Goal: Transaction & Acquisition: Purchase product/service

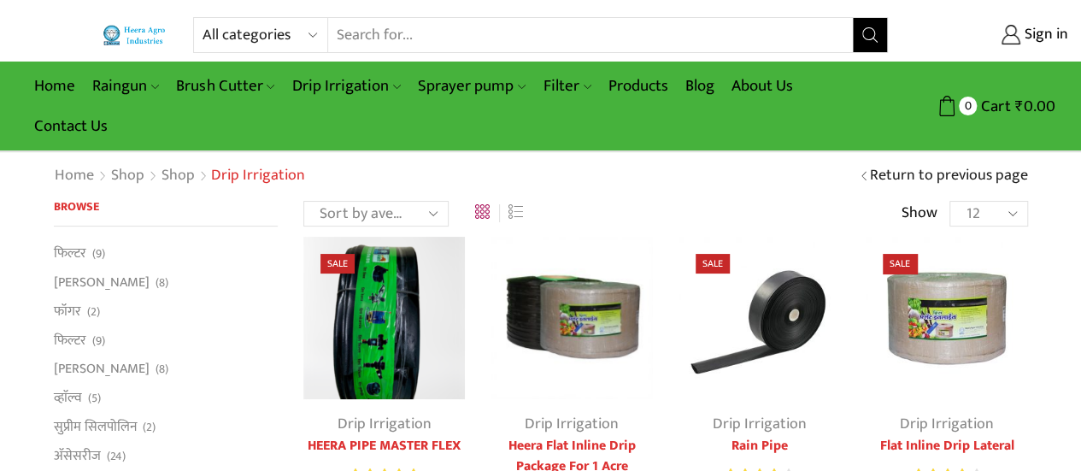
click at [430, 209] on select "Sort by popularity Sort by average rating Sort by latest Sort by price: low to …" at bounding box center [375, 214] width 145 height 26
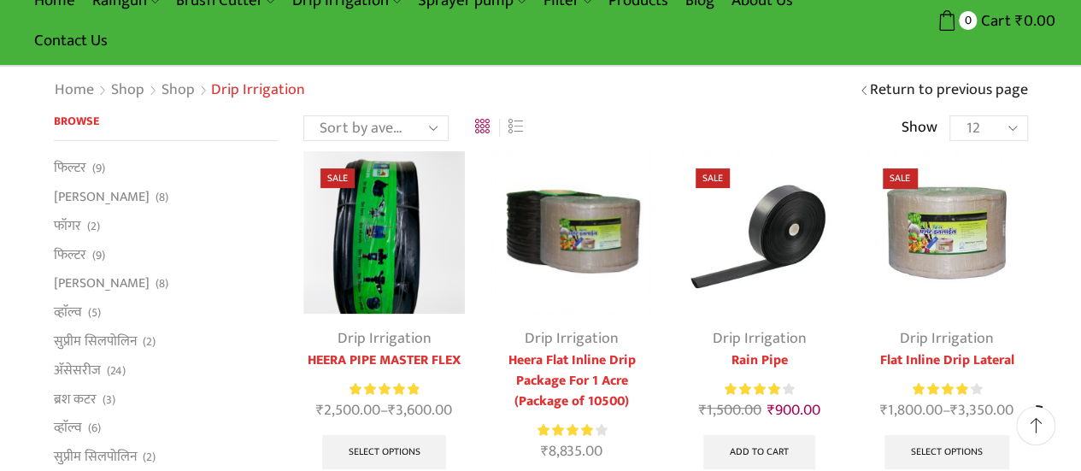
click at [1012, 124] on select "12 24 36 All" at bounding box center [988, 128] width 78 height 26
click at [810, 180] on img at bounding box center [758, 231] width 161 height 161
click at [788, 344] on link "Drip Irrigation" at bounding box center [759, 339] width 94 height 26
click at [811, 368] on link "Rain Pipe" at bounding box center [758, 360] width 161 height 21
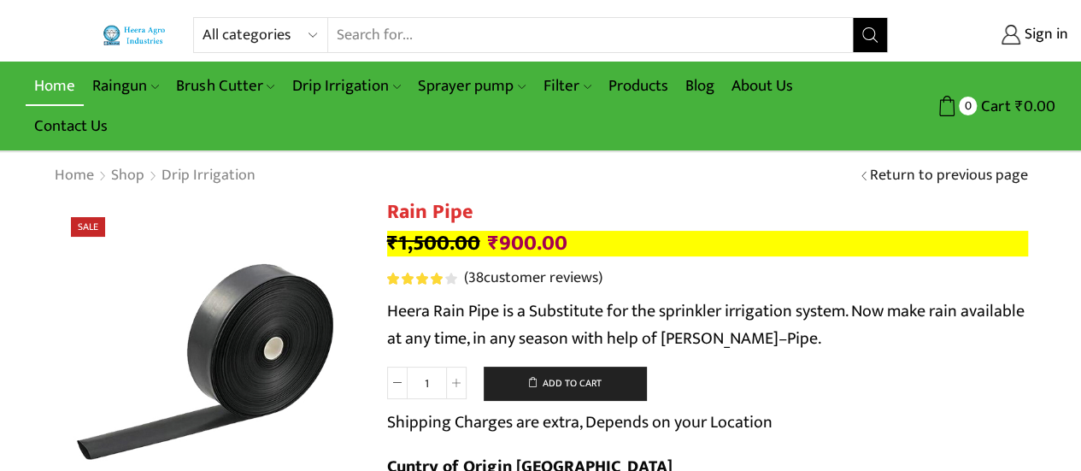
click at [60, 81] on link "Home" at bounding box center [55, 86] width 58 height 40
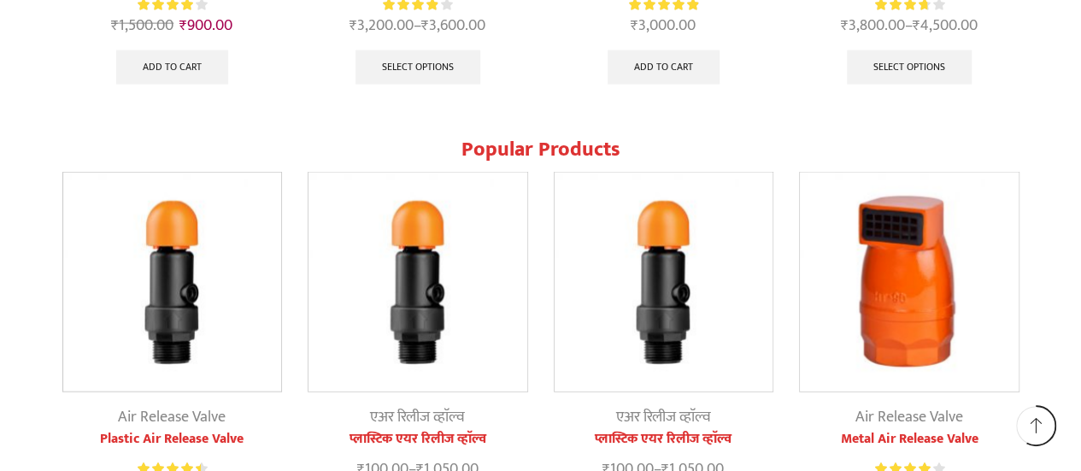
scroll to position [2050, 0]
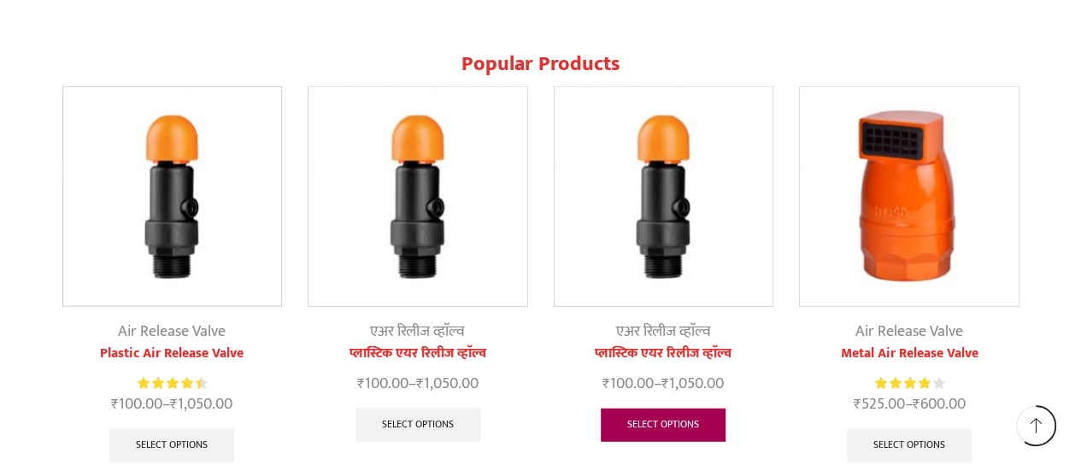
click at [673, 424] on link "Select options" at bounding box center [663, 425] width 125 height 34
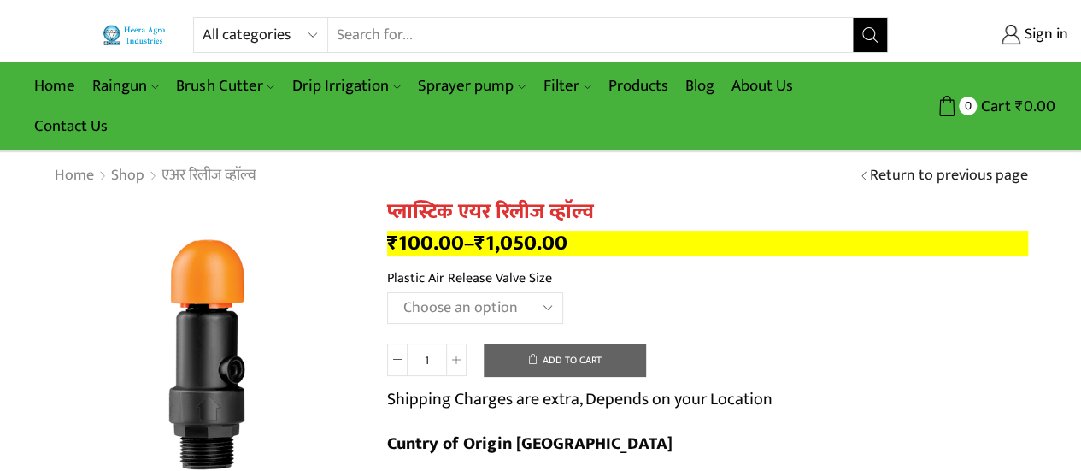
click at [544, 307] on select "Choose an option HT88P 1"" at bounding box center [475, 308] width 176 height 32
click at [865, 278] on th "Plastic Air Release Valve Size" at bounding box center [707, 279] width 641 height 25
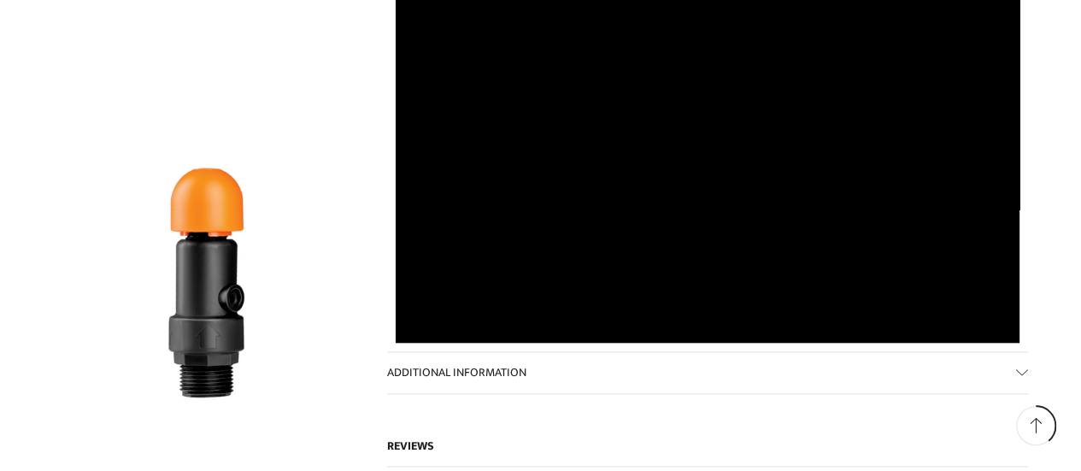
scroll to position [786, 0]
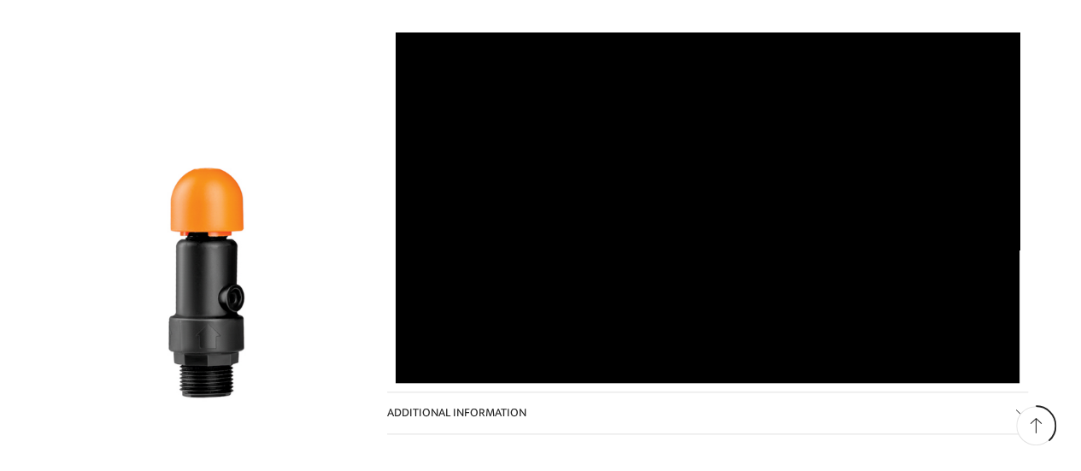
click at [666, 402] on div "प्लास्टिक एयर रिलीज व्हाॅल्व ₹ 100.00 – ₹ 1,050.00 Plastic Air Release Valve Si…" at bounding box center [707, 273] width 641 height 1718
click at [691, 392] on link "Additional information" at bounding box center [707, 412] width 641 height 41
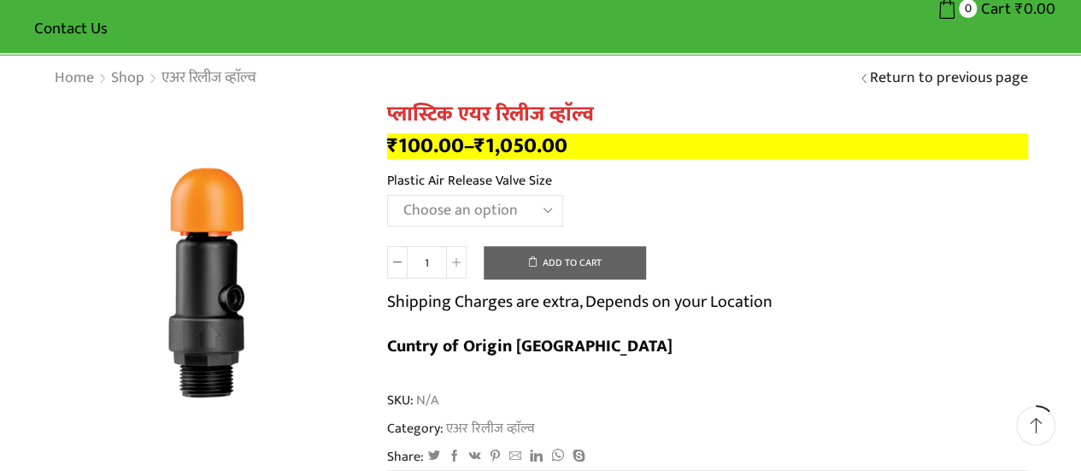
scroll to position [0, 0]
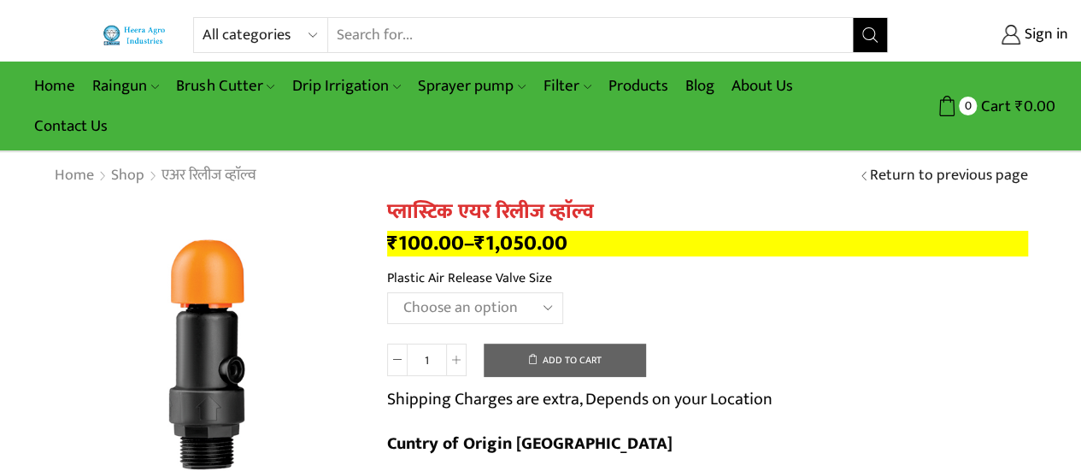
click at [680, 324] on td "Choose an option HT88P 1" Clear" at bounding box center [707, 315] width 641 height 47
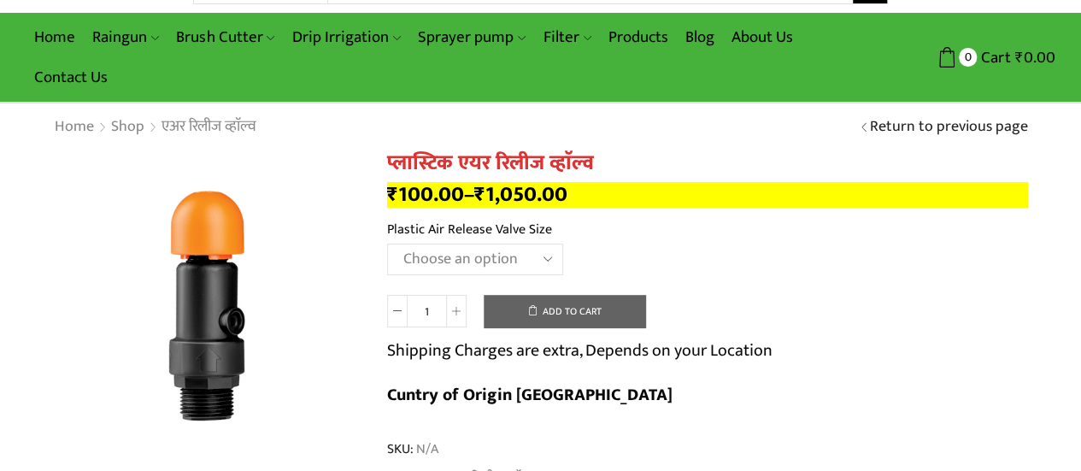
scroll to position [85, 0]
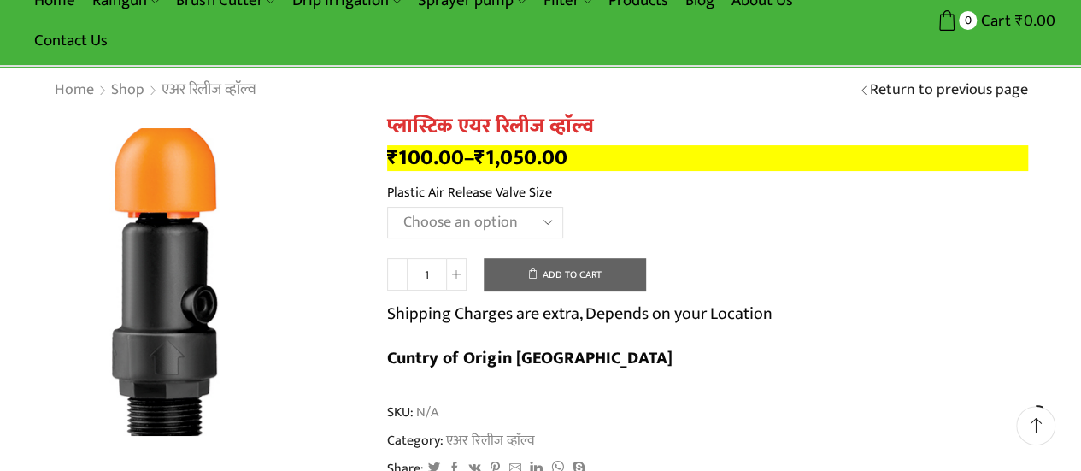
click at [313, 282] on img at bounding box center [165, 281] width 427 height 427
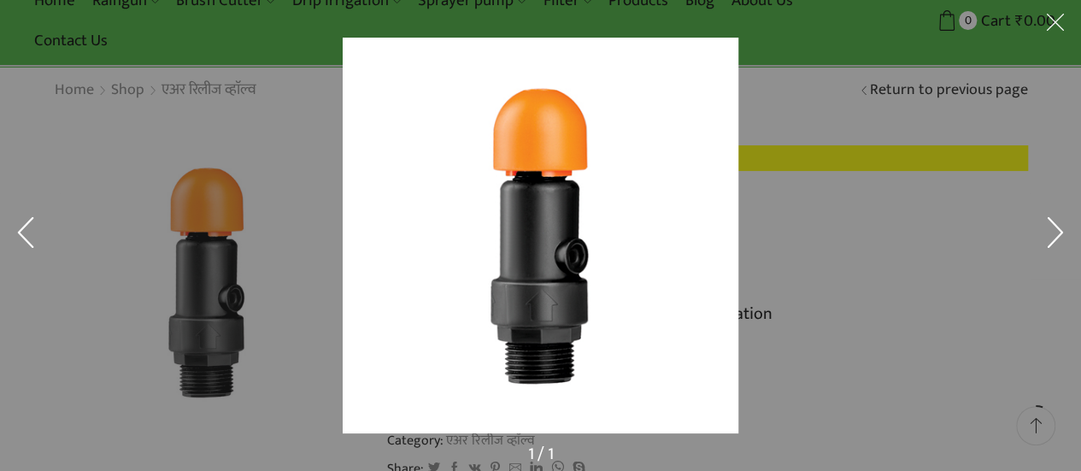
click at [1049, 226] on button at bounding box center [1054, 235] width 51 height 85
click at [1058, 232] on button at bounding box center [1054, 235] width 51 height 85
click at [672, 298] on img at bounding box center [541, 236] width 396 height 396
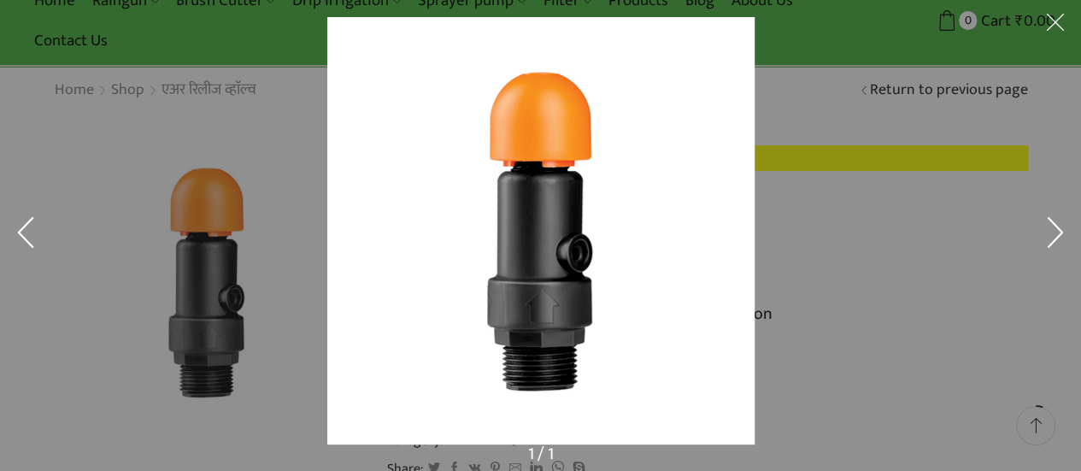
click at [668, 296] on img at bounding box center [540, 230] width 427 height 427
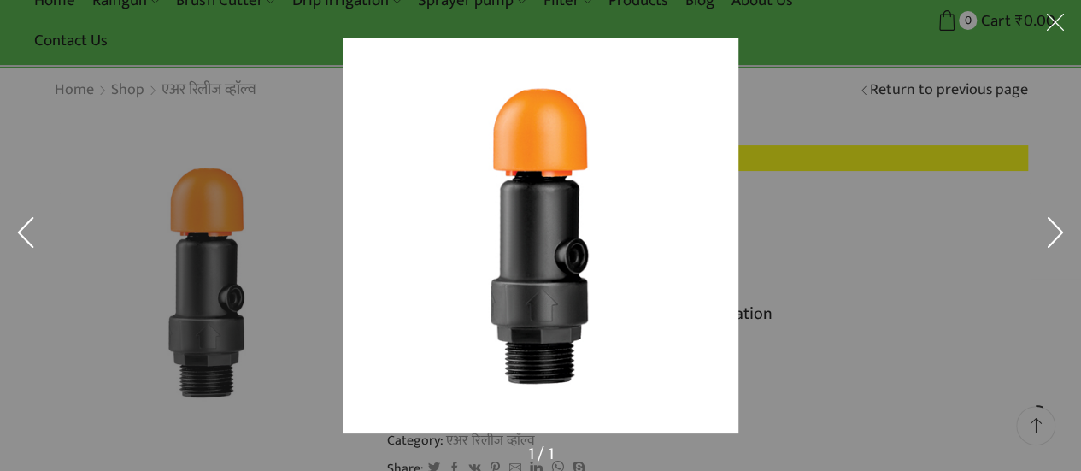
click at [212, 142] on div at bounding box center [540, 235] width 1081 height 471
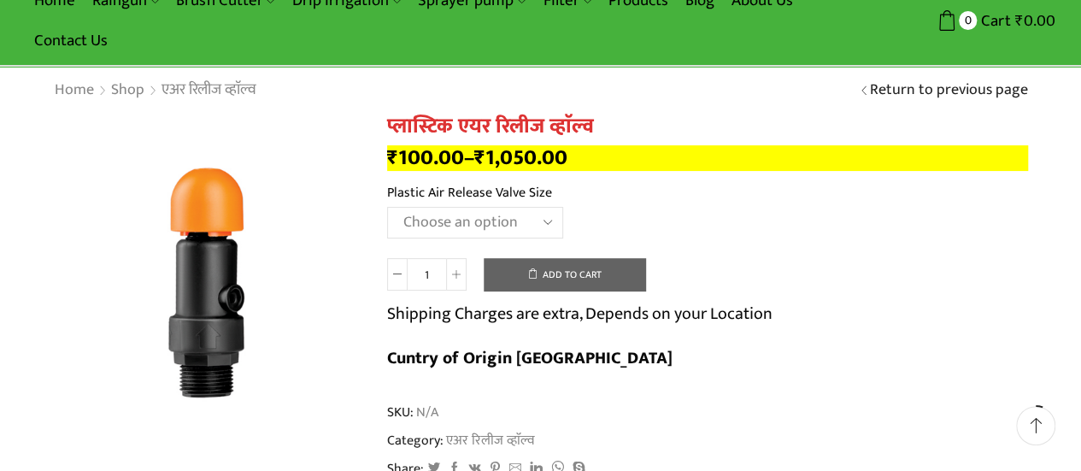
click at [551, 224] on select "Choose an option HT88P 1"" at bounding box center [475, 223] width 176 height 32
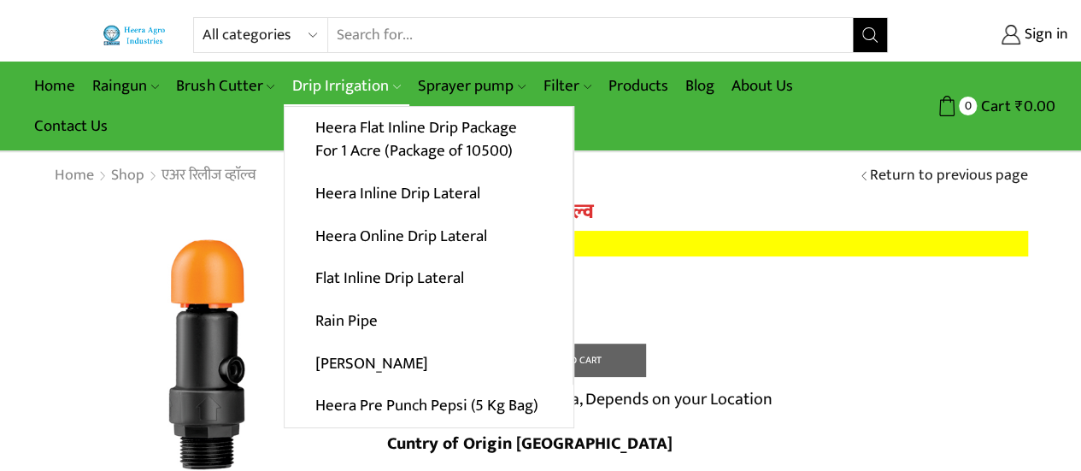
click at [372, 84] on link "Drip Irrigation" at bounding box center [347, 86] width 126 height 40
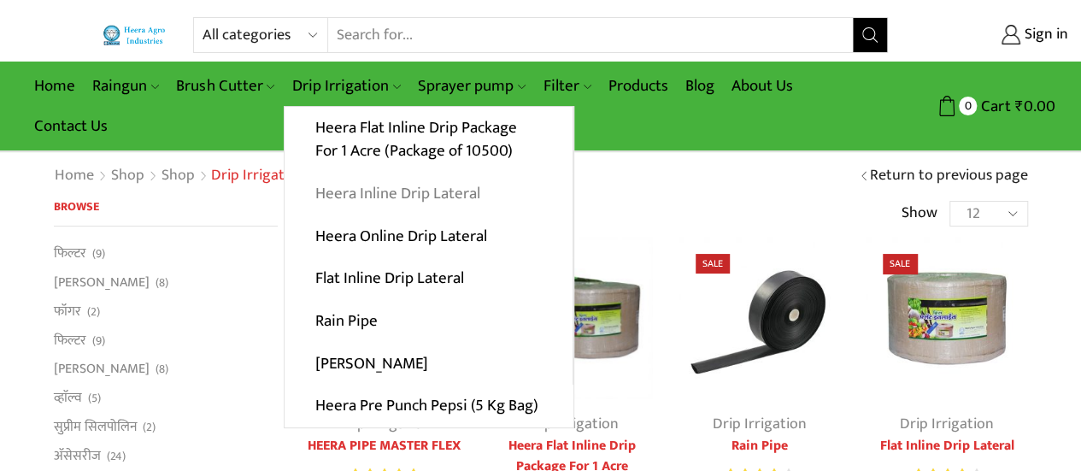
click at [385, 189] on link "Heera Inline Drip Lateral" at bounding box center [428, 194] width 288 height 43
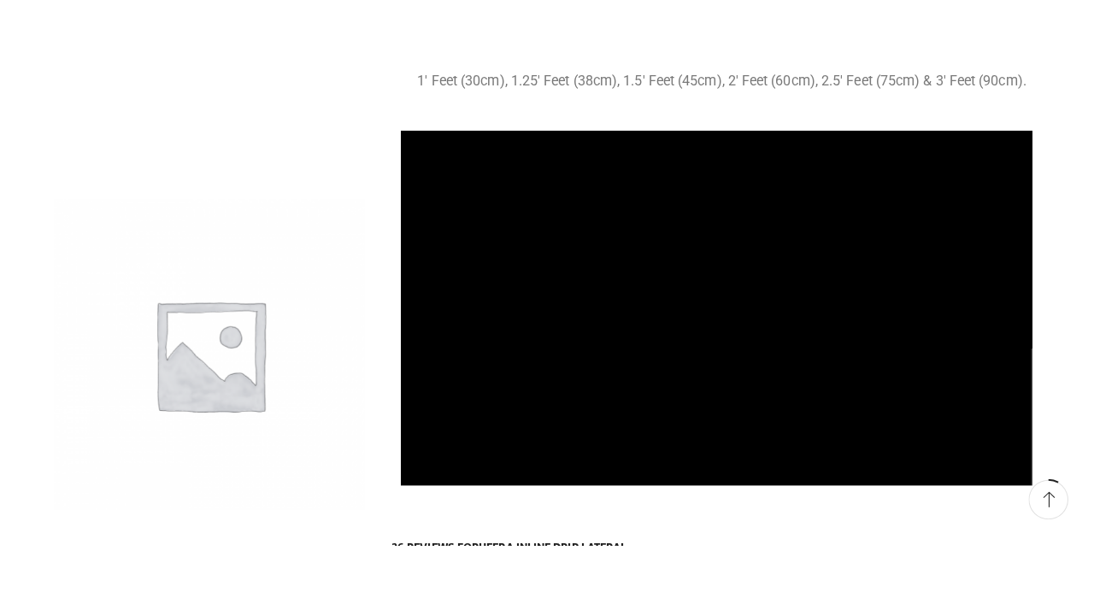
scroll to position [1164, 0]
